Goal: Task Accomplishment & Management: Manage account settings

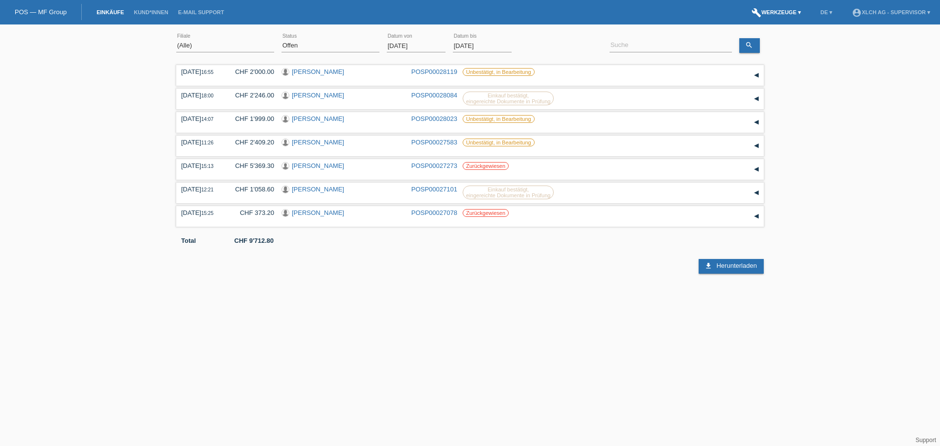
click at [792, 14] on link "build Werkzeuge ▾" at bounding box center [776, 12] width 59 height 6
click at [776, 54] on span "Einstellungen" at bounding box center [777, 52] width 41 height 12
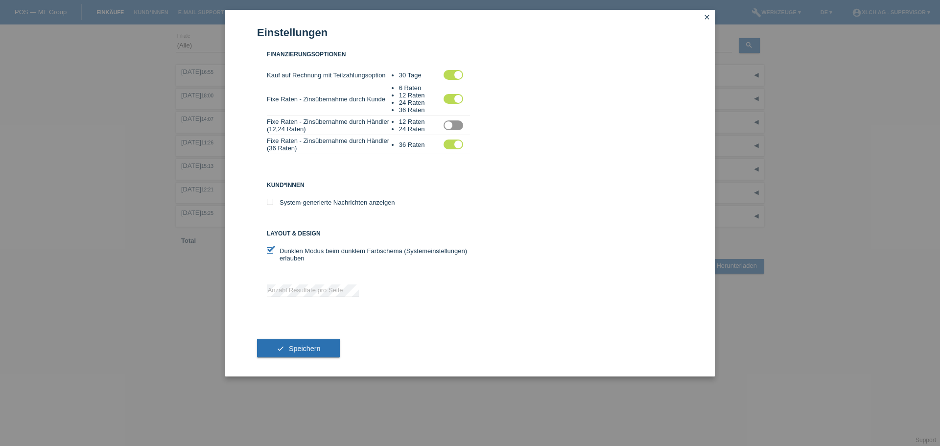
click at [458, 145] on label at bounding box center [454, 145] width 20 height 10
click at [0, 0] on input "checkbox" at bounding box center [0, 0] width 0 height 0
click at [322, 351] on button "check Speichern" at bounding box center [298, 348] width 83 height 19
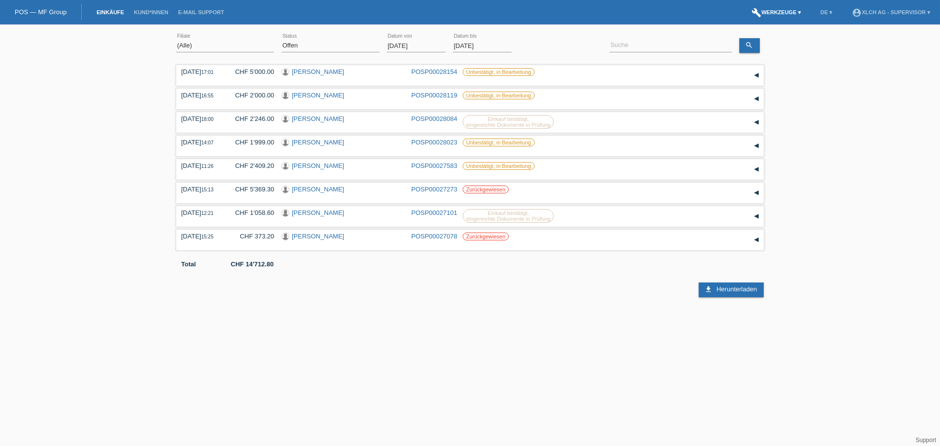
click at [793, 12] on link "build Werkzeuge ▾" at bounding box center [776, 12] width 59 height 6
click at [764, 54] on span "Einstellungen" at bounding box center [777, 52] width 41 height 12
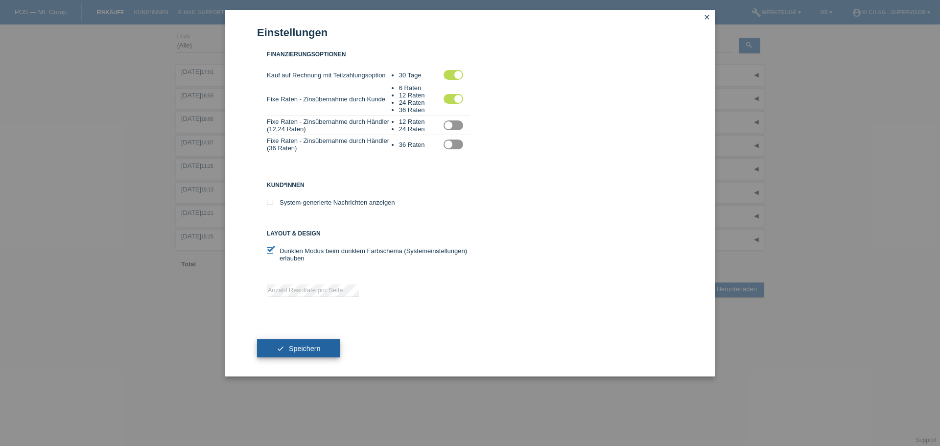
click at [320, 345] on span "Speichern" at bounding box center [304, 349] width 31 height 8
